Goal: Transaction & Acquisition: Purchase product/service

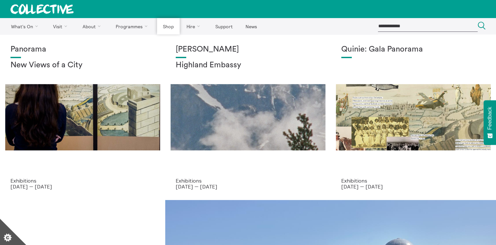
click at [158, 27] on link "Shop" at bounding box center [168, 26] width 22 height 16
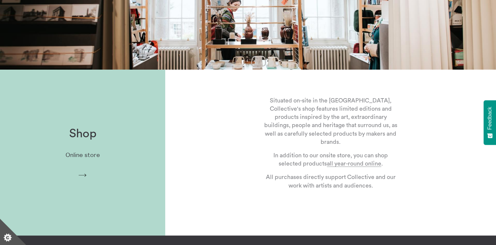
scroll to position [131, 0]
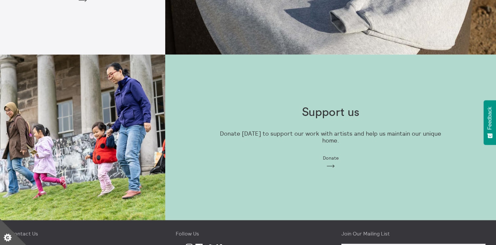
scroll to position [492, 0]
